Goal: Navigation & Orientation: Go to known website

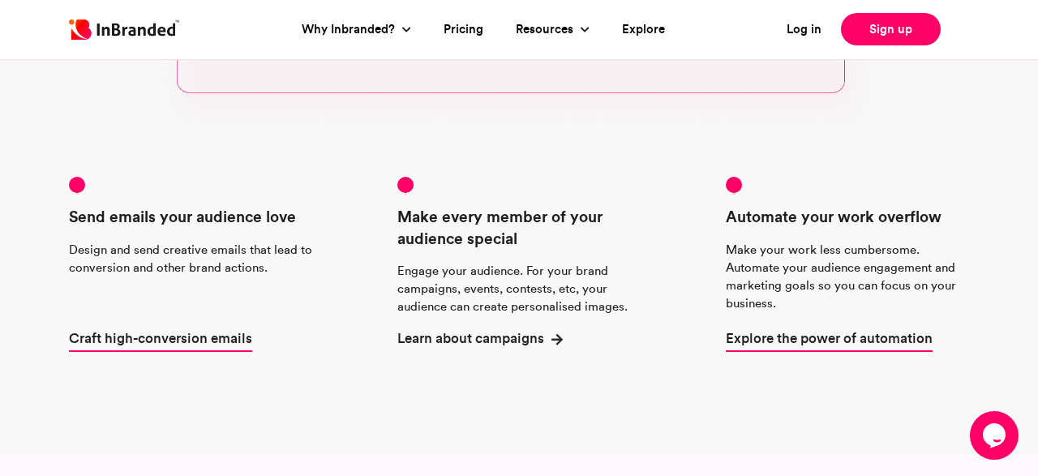
click at [515, 343] on span "Learn about campaigns" at bounding box center [471, 338] width 147 height 20
